Goal: Book appointment/travel/reservation

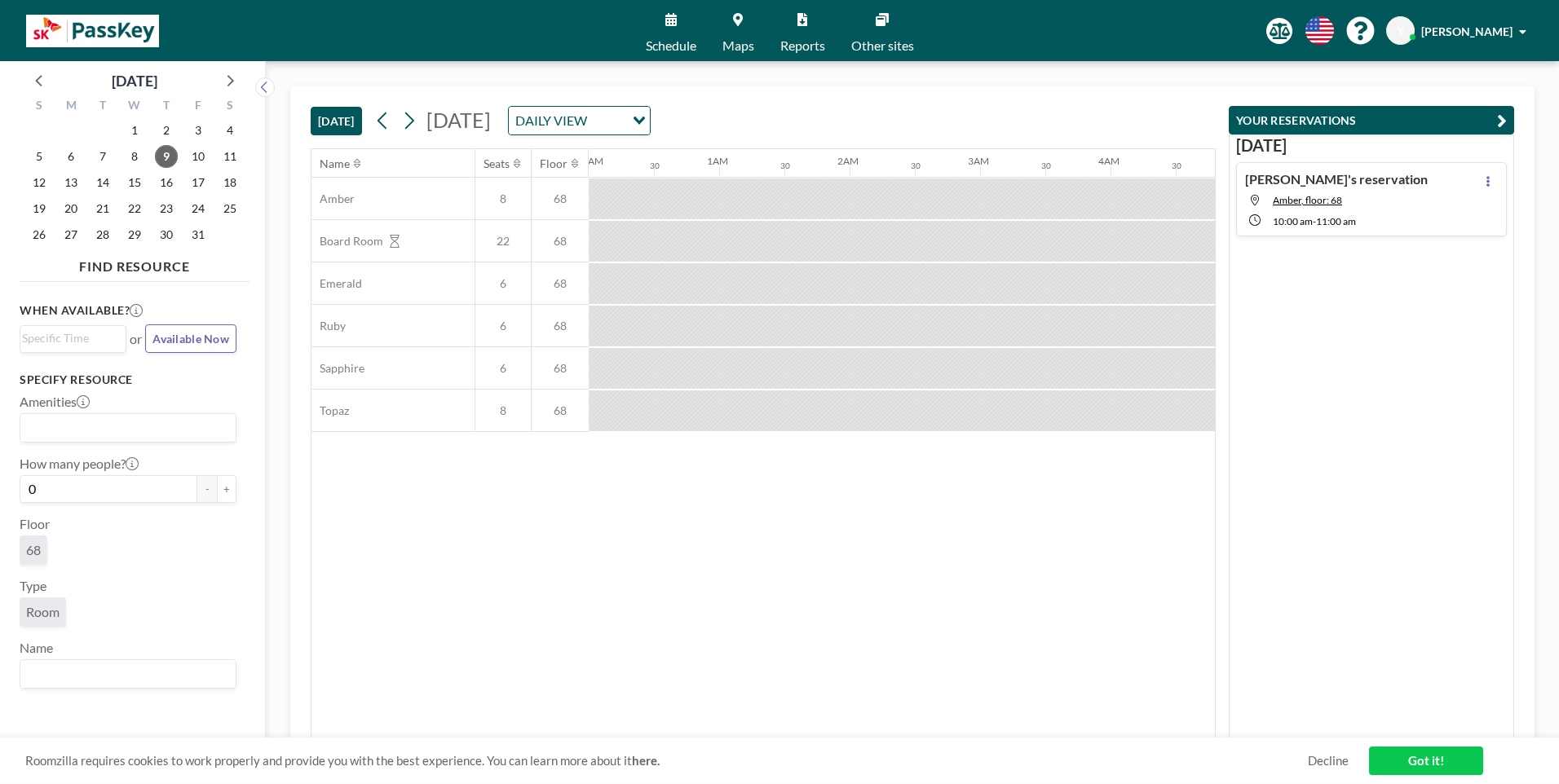
scroll to position [0, 913]
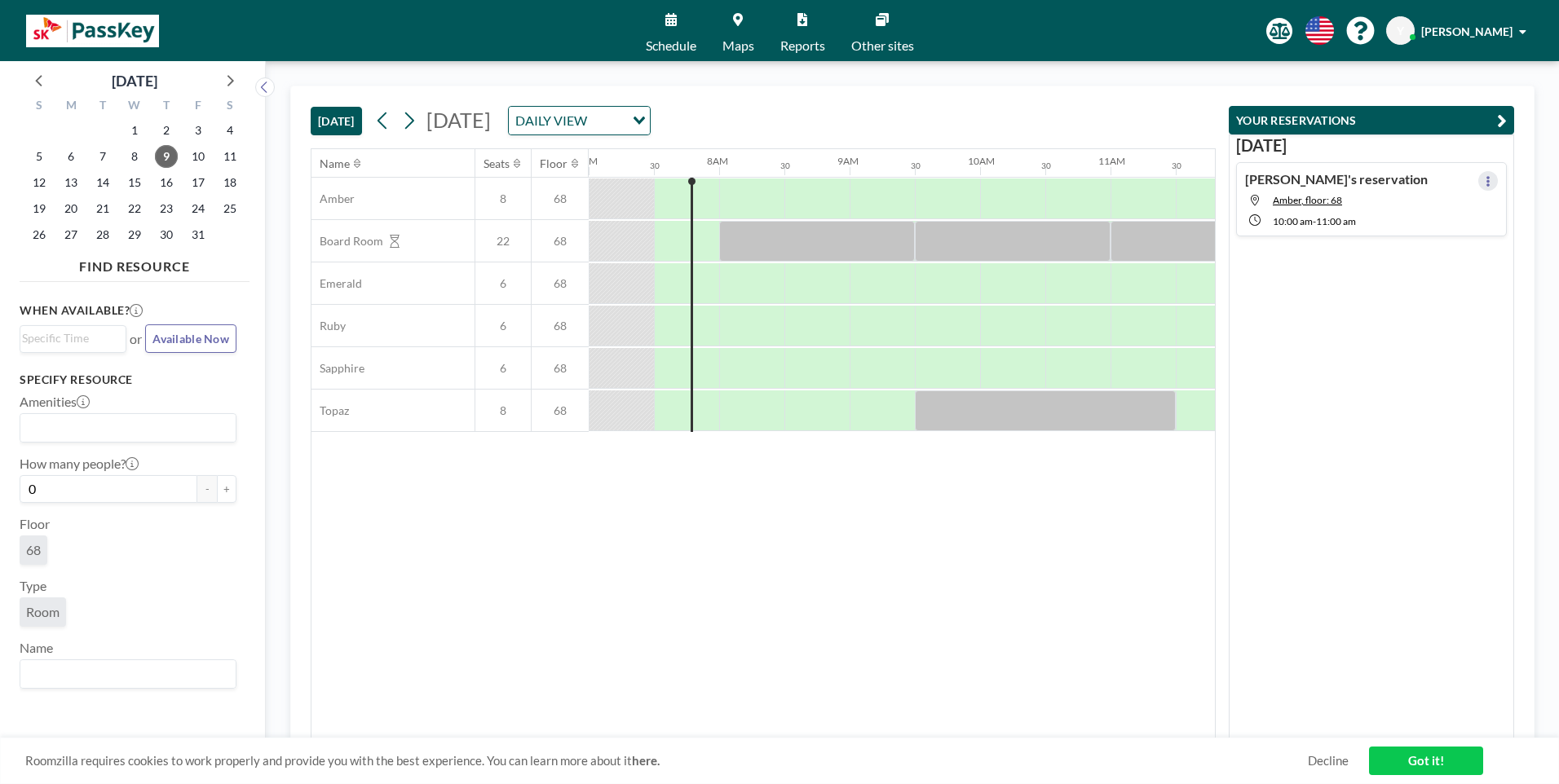
click at [1485, 183] on icon at bounding box center [1488, 181] width 6 height 11
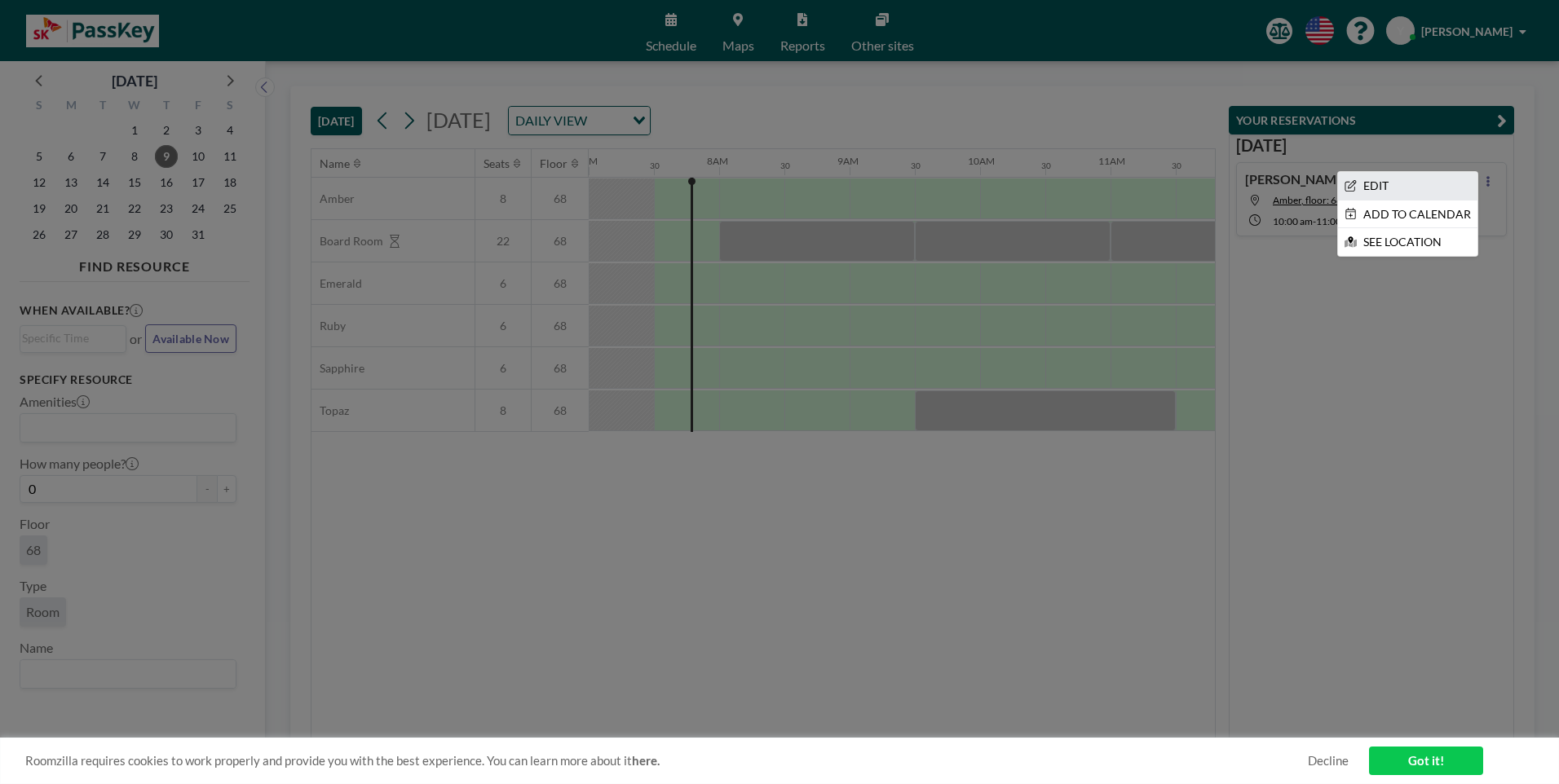
click at [1386, 188] on li "EDIT" at bounding box center [1407, 186] width 139 height 27
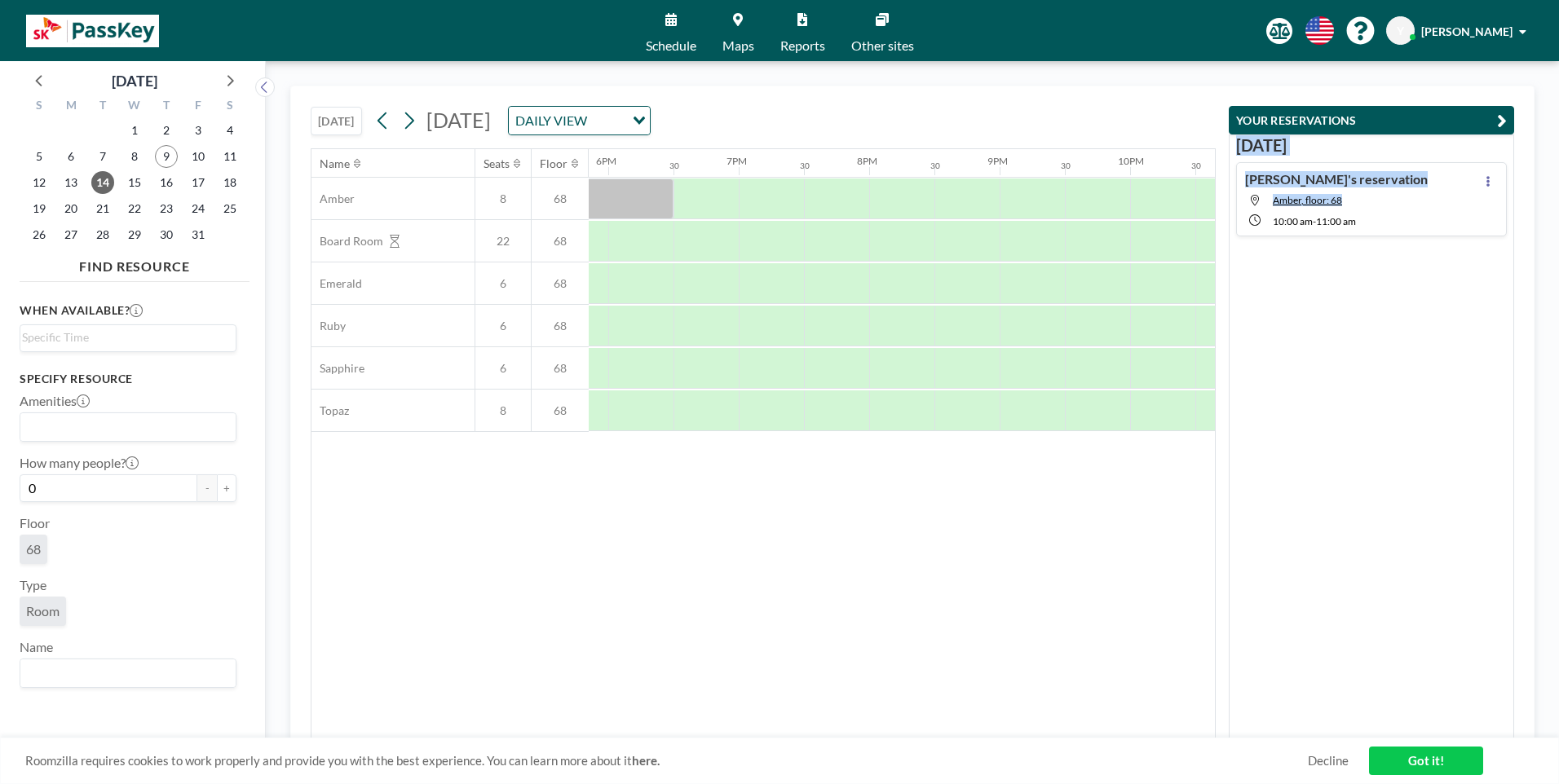
scroll to position [0, 2507]
drag, startPoint x: 735, startPoint y: 199, endPoint x: 1285, endPoint y: 216, distance: 550.3
click at [1285, 216] on div "[DATE] [DATE] DAILY VIEW Loading... Name Seats Floor 12AM 30 1AM 30 2AM 30 3AM …" at bounding box center [912, 423] width 1244 height 675
click at [1327, 219] on span "11:00 AM" at bounding box center [1336, 220] width 40 height 12
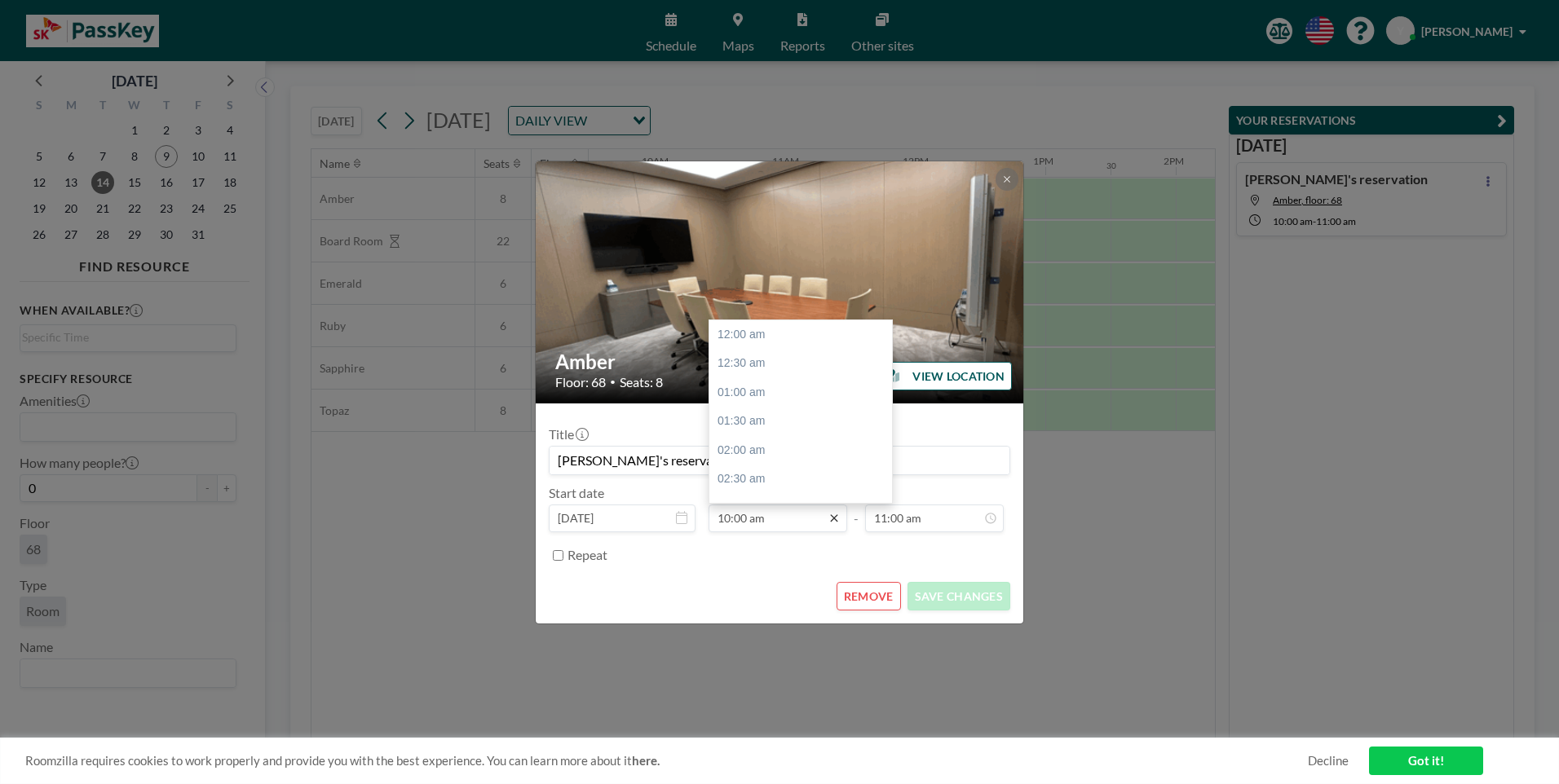
scroll to position [581, 0]
click at [830, 515] on icon at bounding box center [834, 518] width 13 height 13
click at [760, 480] on div "01:00 pm" at bounding box center [805, 478] width 191 height 29
type input "01:00 pm"
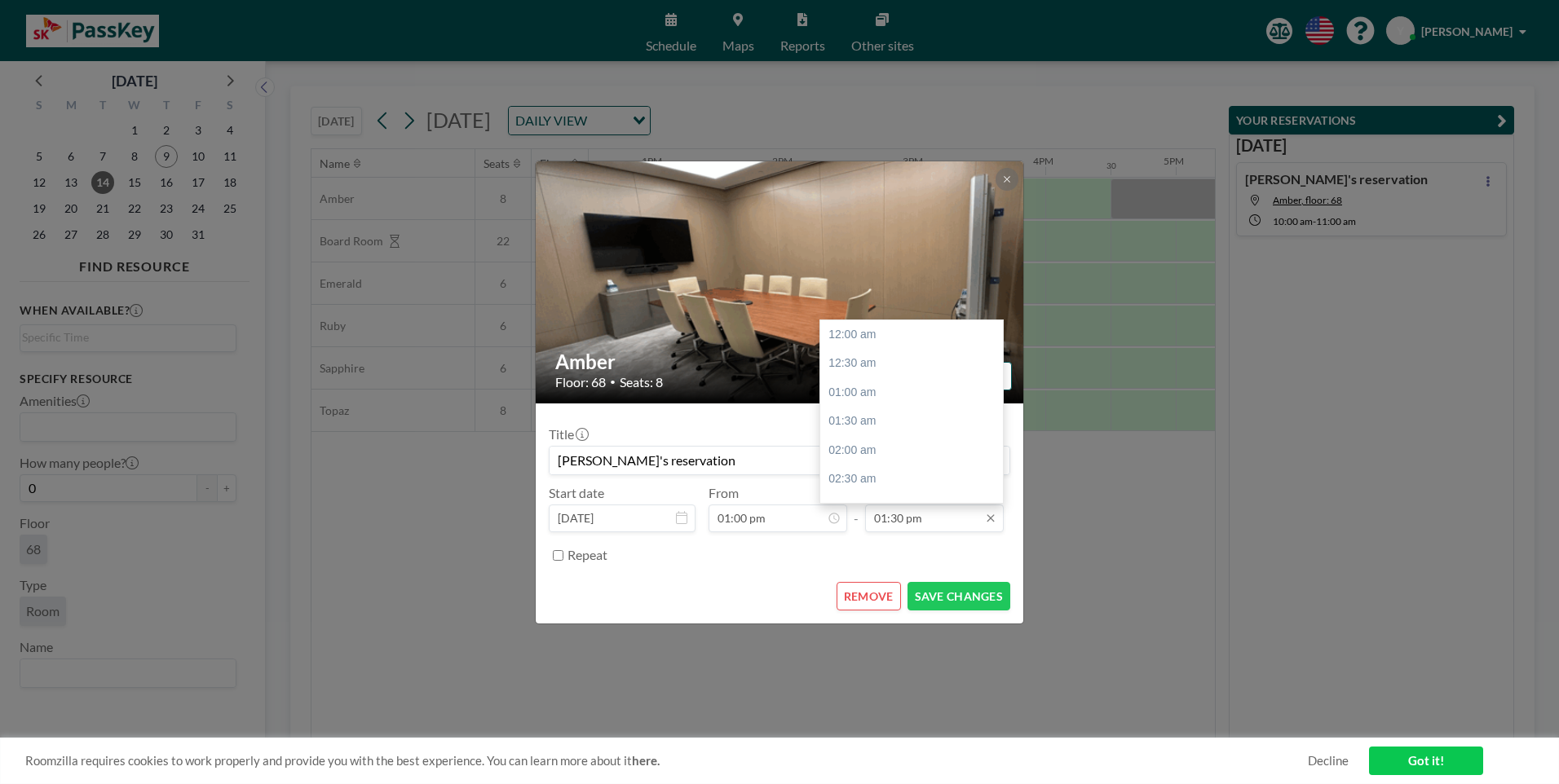
scroll to position [783, 0]
click at [962, 526] on input "01:30 pm" at bounding box center [934, 518] width 138 height 27
click at [885, 364] on div "02:00 pm" at bounding box center [916, 363] width 191 height 29
type input "02:00 pm"
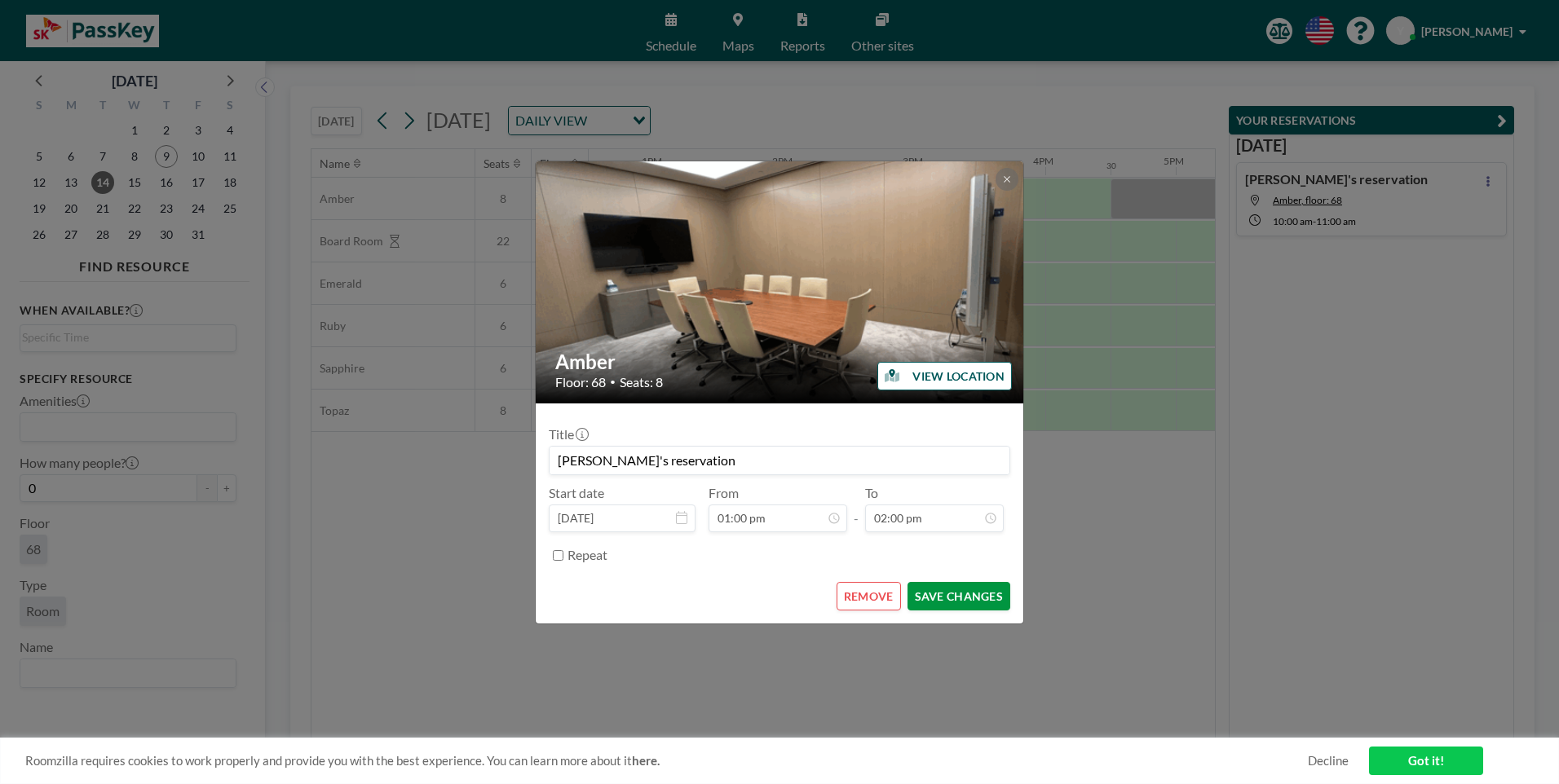
click at [963, 602] on button "SAVE CHANGES" at bounding box center [959, 596] width 103 height 28
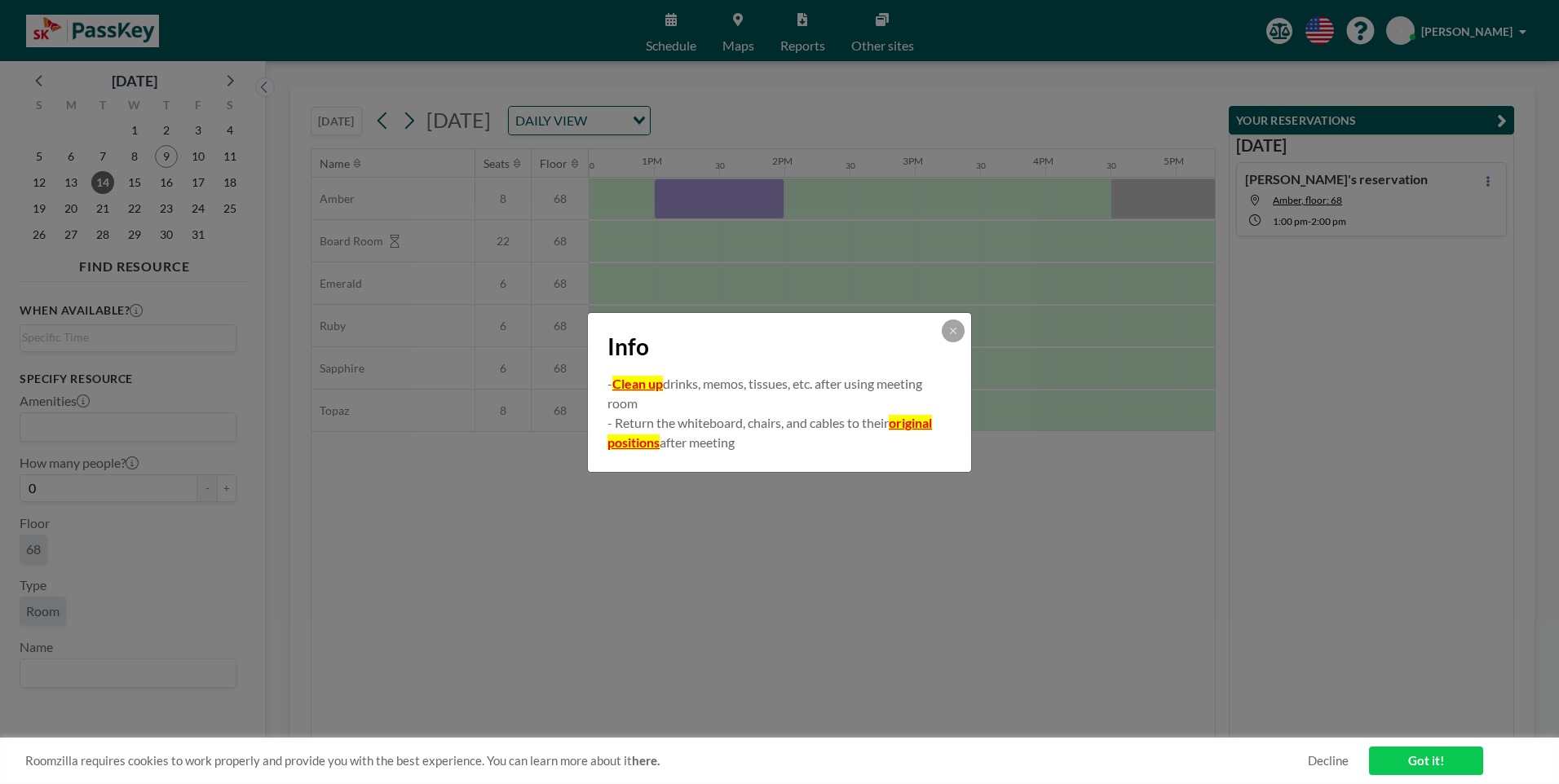
click at [932, 338] on div "Info" at bounding box center [780, 343] width 383 height 61
click at [948, 333] on icon at bounding box center [953, 331] width 10 height 10
